Goal: Transaction & Acquisition: Purchase product/service

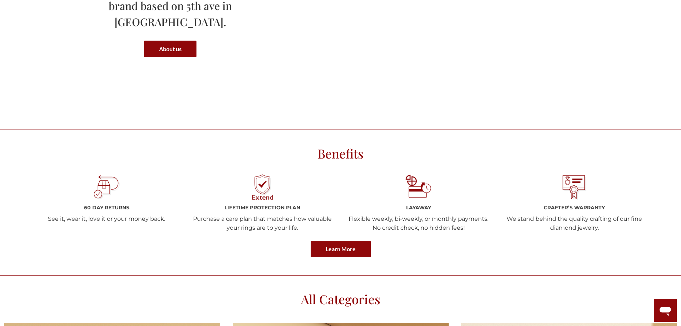
scroll to position [1000, 0]
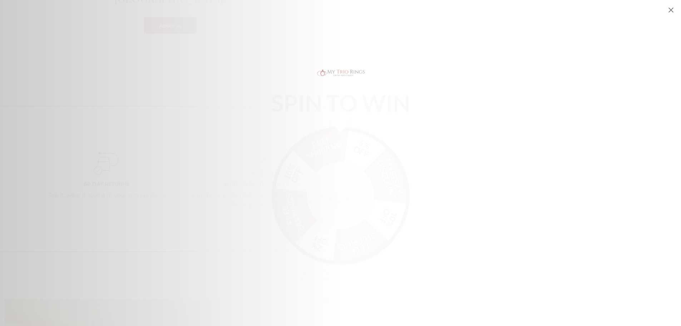
click at [671, 11] on icon "Close popup" at bounding box center [670, 10] width 9 height 9
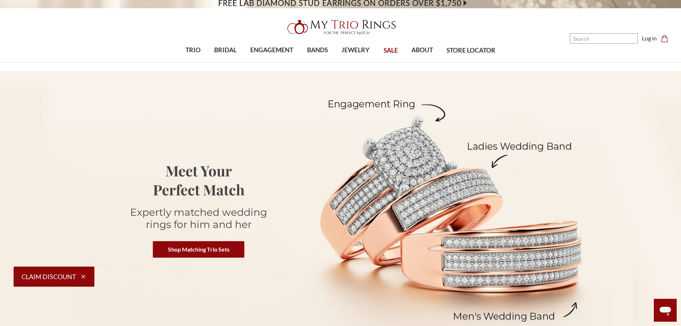
scroll to position [0, 0]
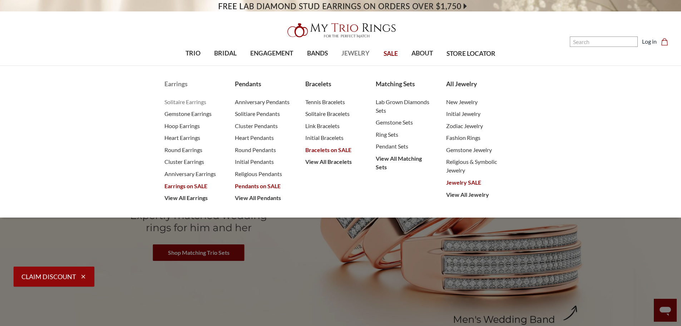
click at [191, 101] on span "Solitaire Earrings" at bounding box center [192, 102] width 56 height 9
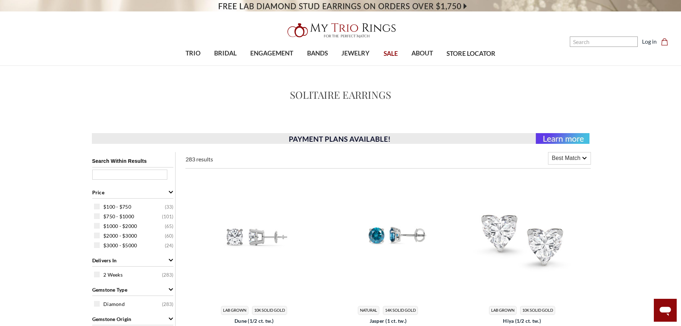
click at [550, 140] on img at bounding box center [340, 138] width 497 height 11
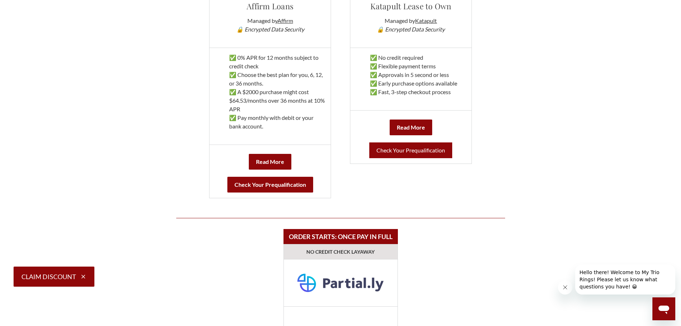
scroll to position [643, 0]
